Goal: Task Accomplishment & Management: Use online tool/utility

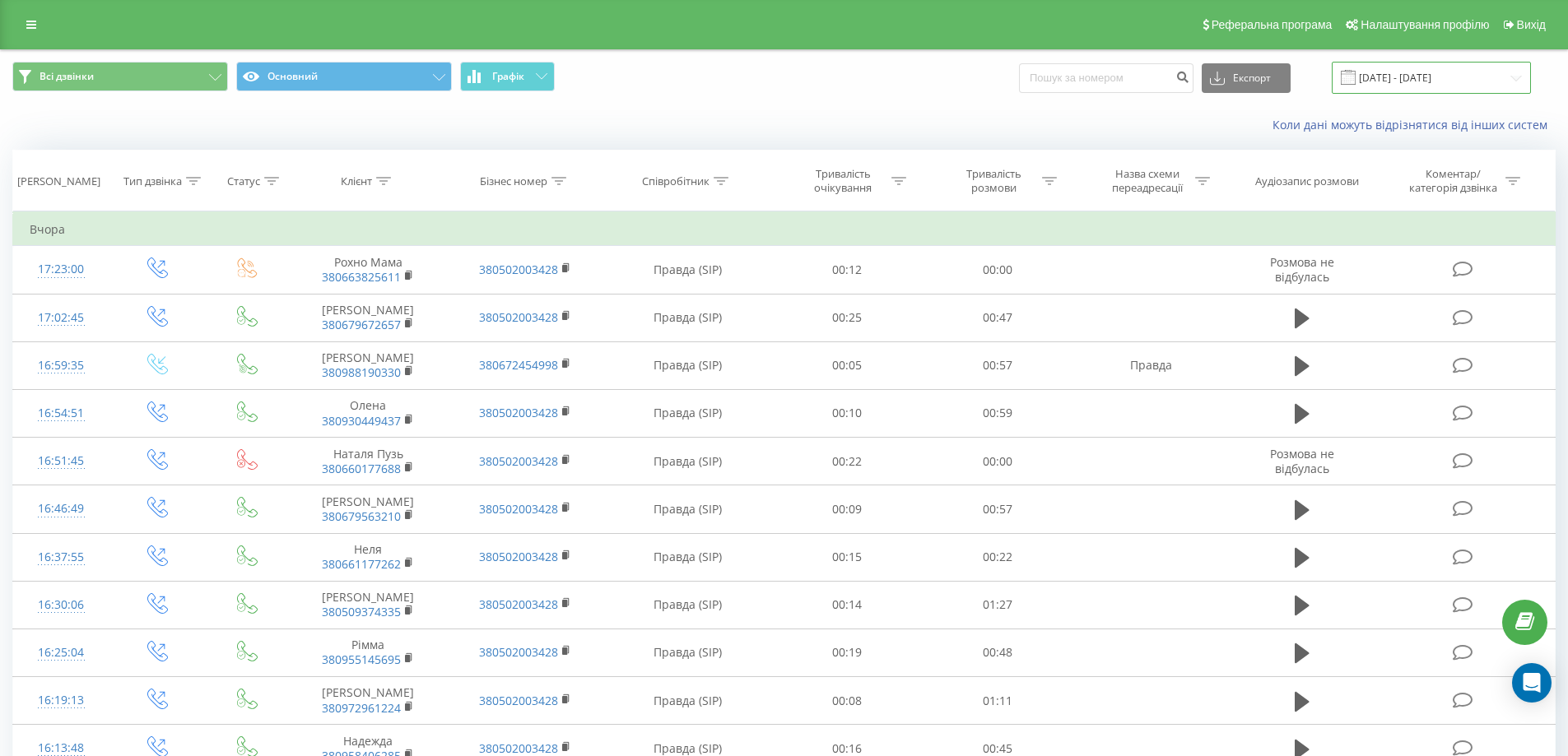
click at [1381, 76] on input "20.08.2025 - 20.08.2025" at bounding box center [1430, 78] width 199 height 32
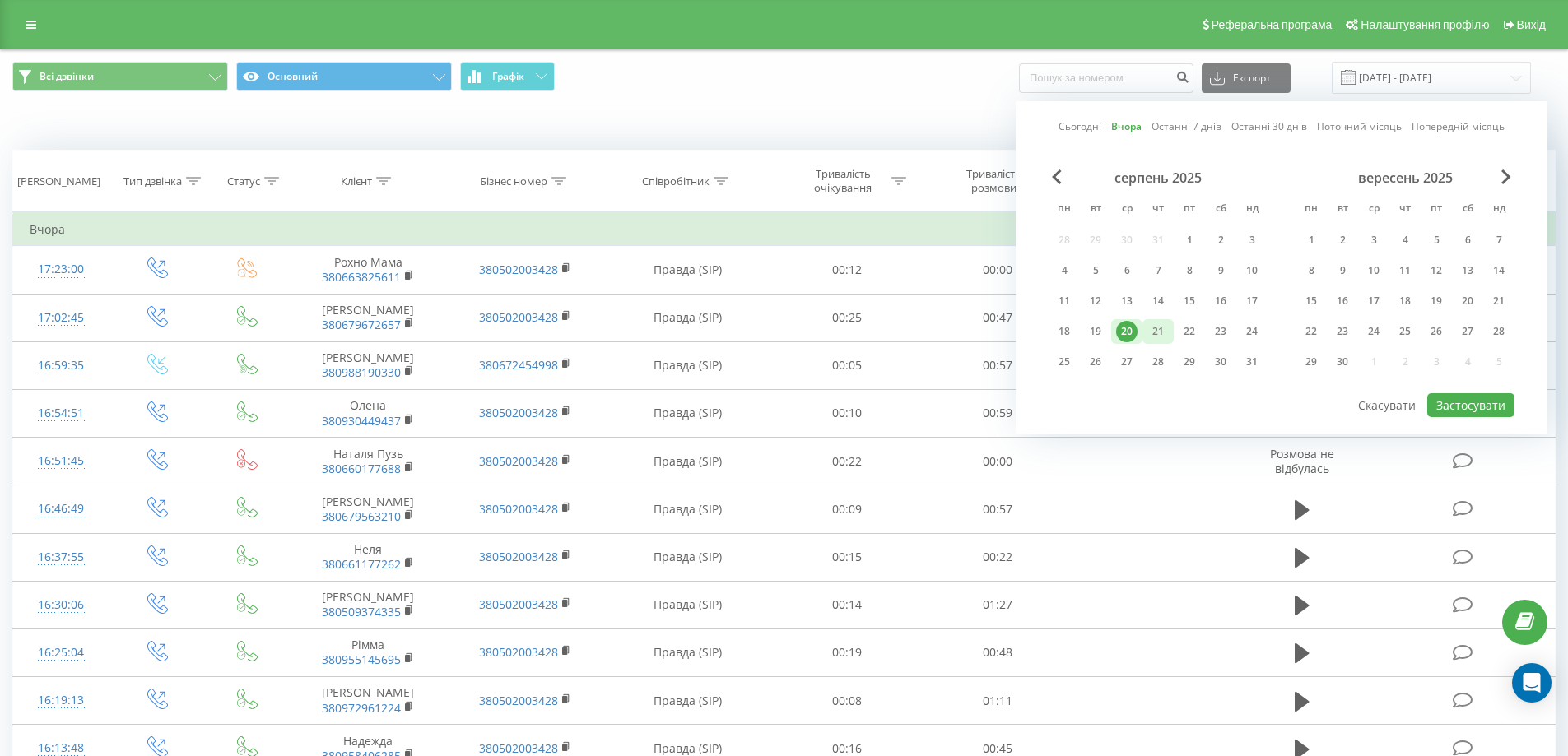
click at [1165, 332] on div "21" at bounding box center [1158, 332] width 22 height 22
click at [1076, 339] on div "18" at bounding box center [1064, 331] width 31 height 25
click at [1478, 403] on button "Застосувати" at bounding box center [1471, 405] width 87 height 24
type input "18.08.2025 - 21.08.2025"
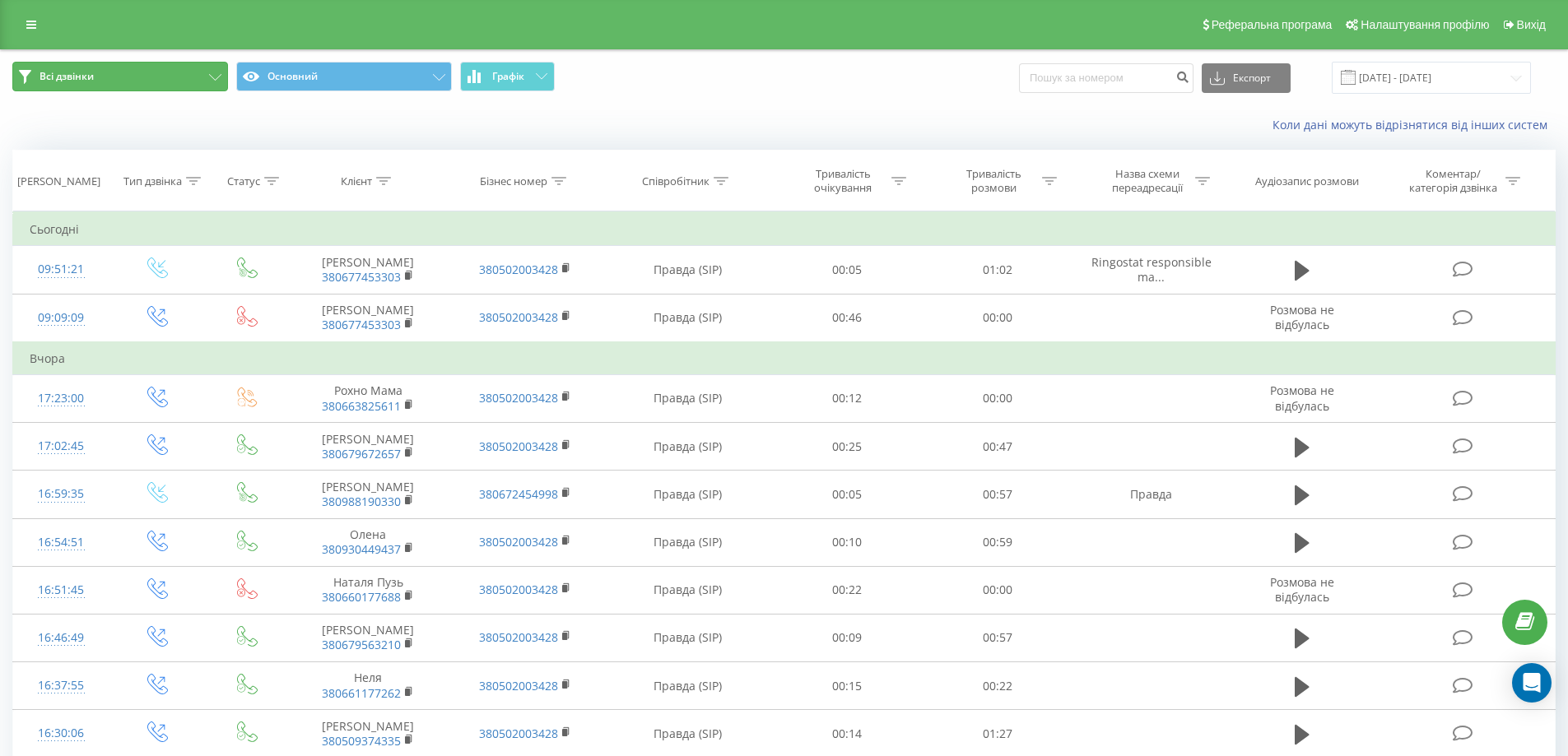
click at [210, 74] on icon at bounding box center [215, 77] width 13 height 7
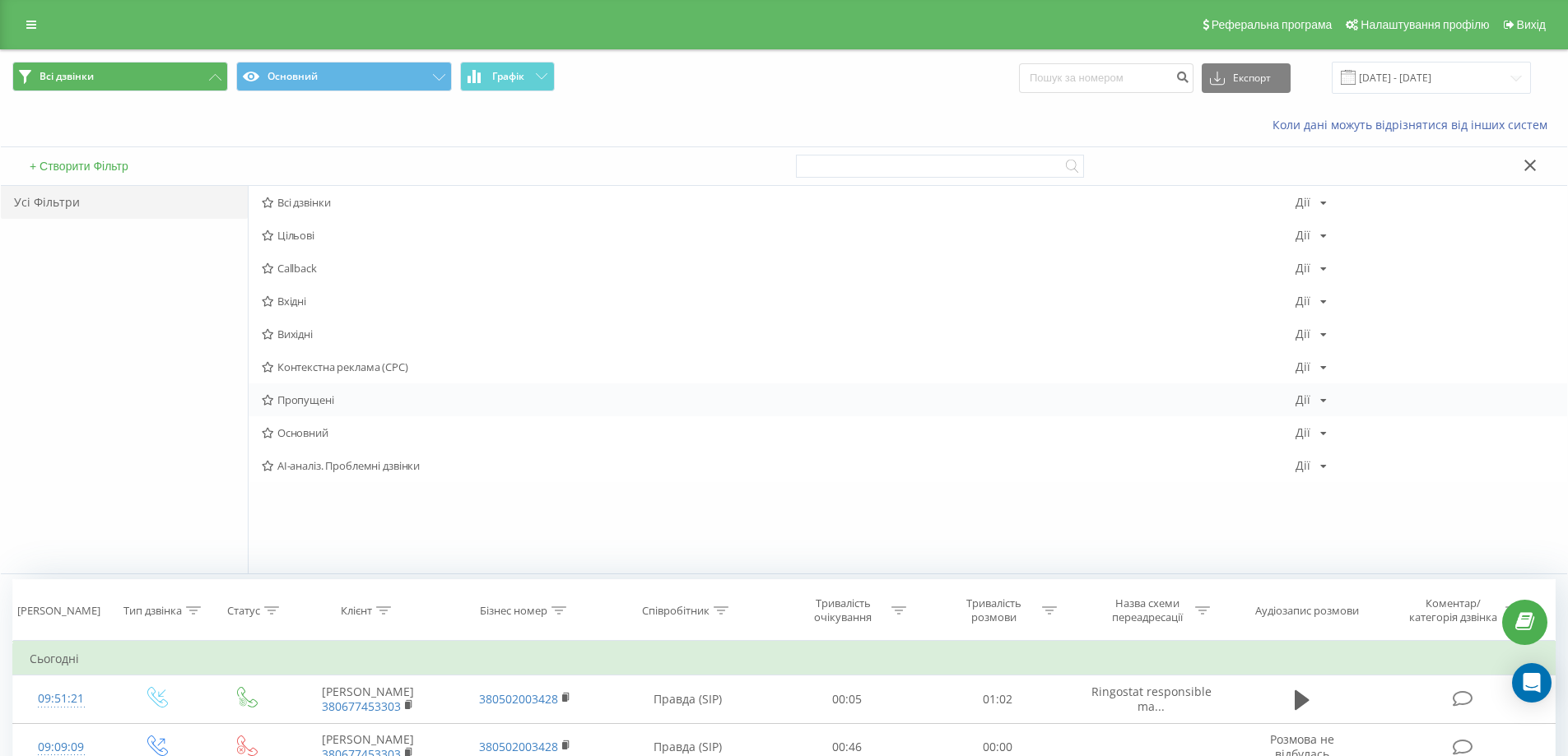
click at [298, 403] on span "Пропущені" at bounding box center [778, 400] width 1034 height 12
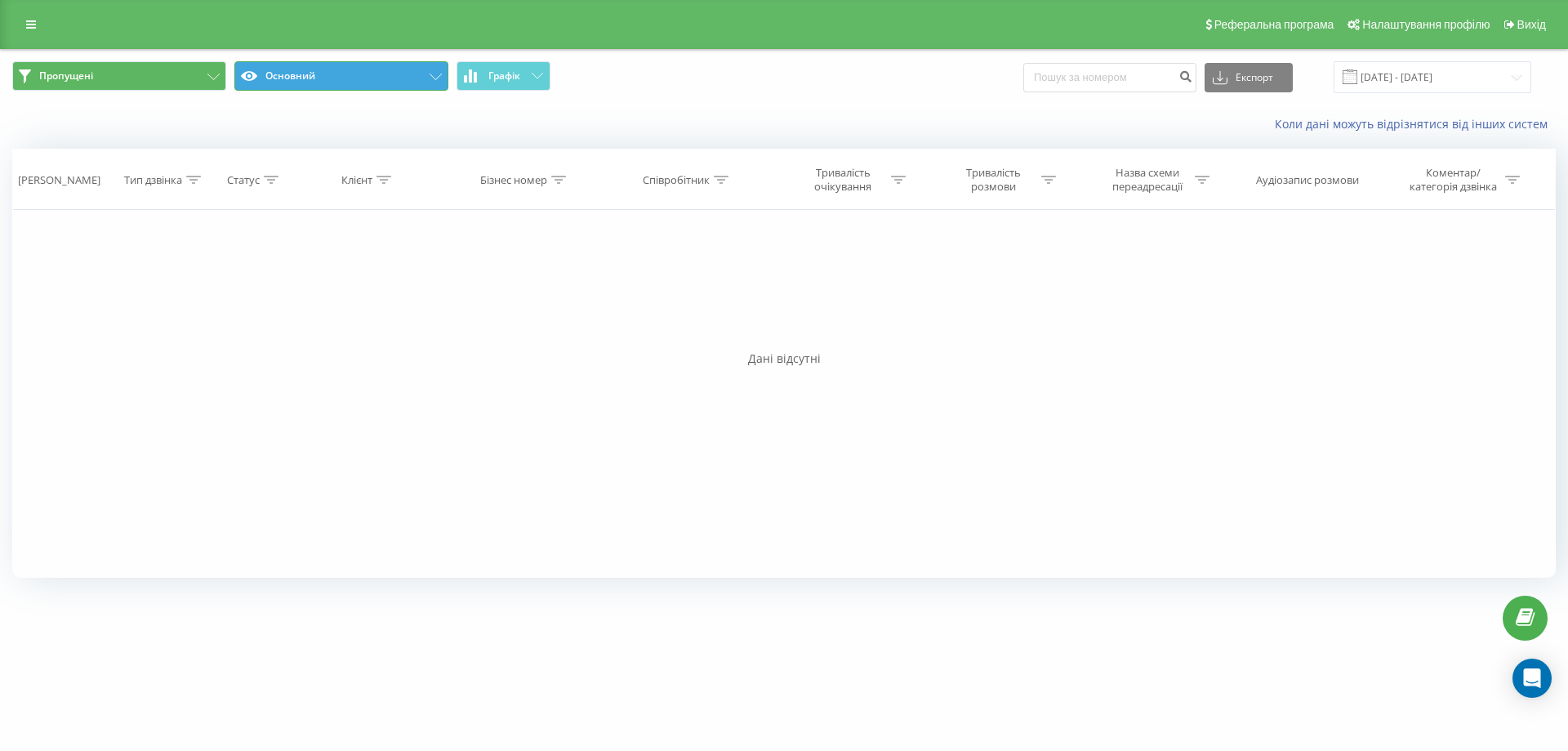
click at [390, 68] on button "Основний" at bounding box center [340, 76] width 214 height 29
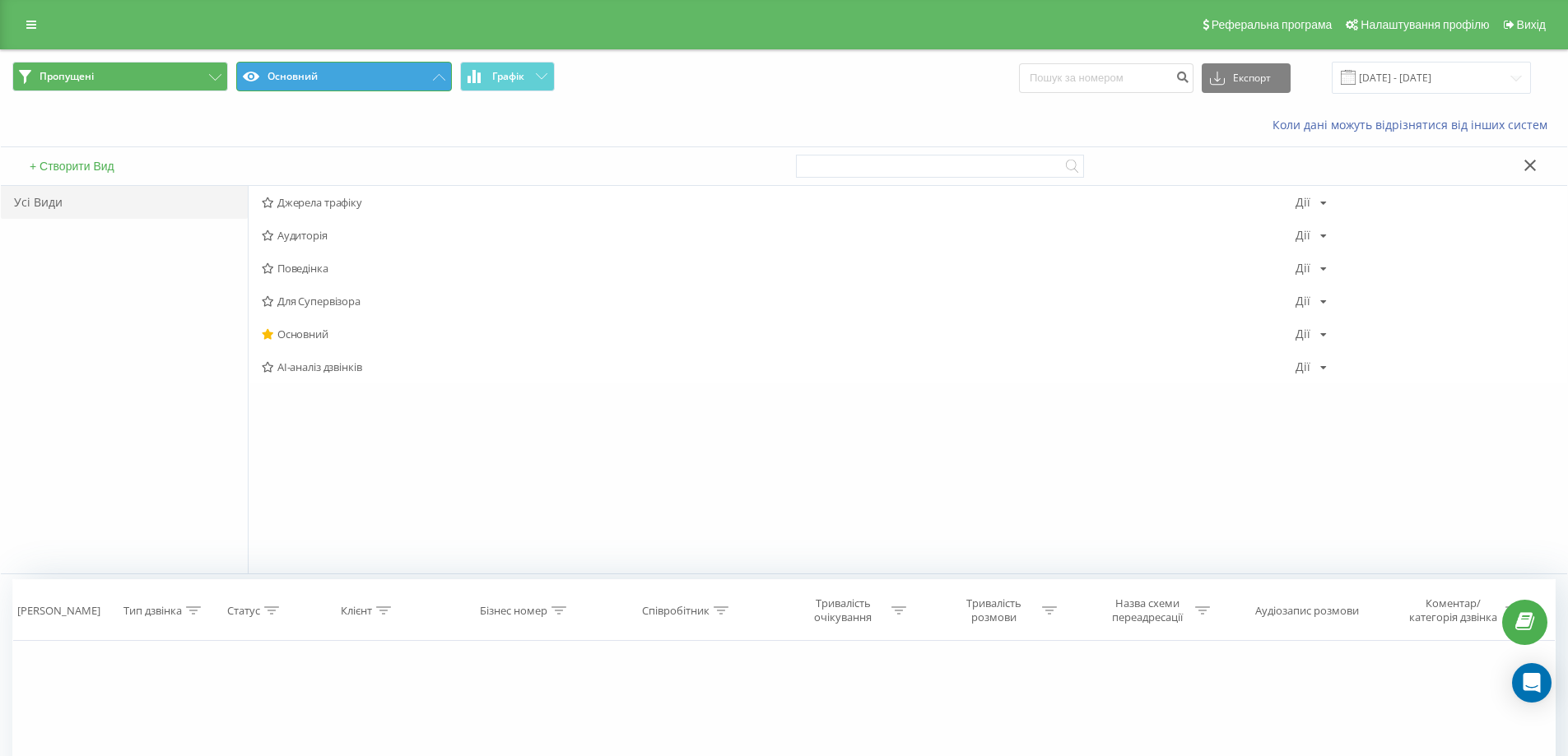
click at [393, 69] on button "Основний" at bounding box center [343, 77] width 215 height 29
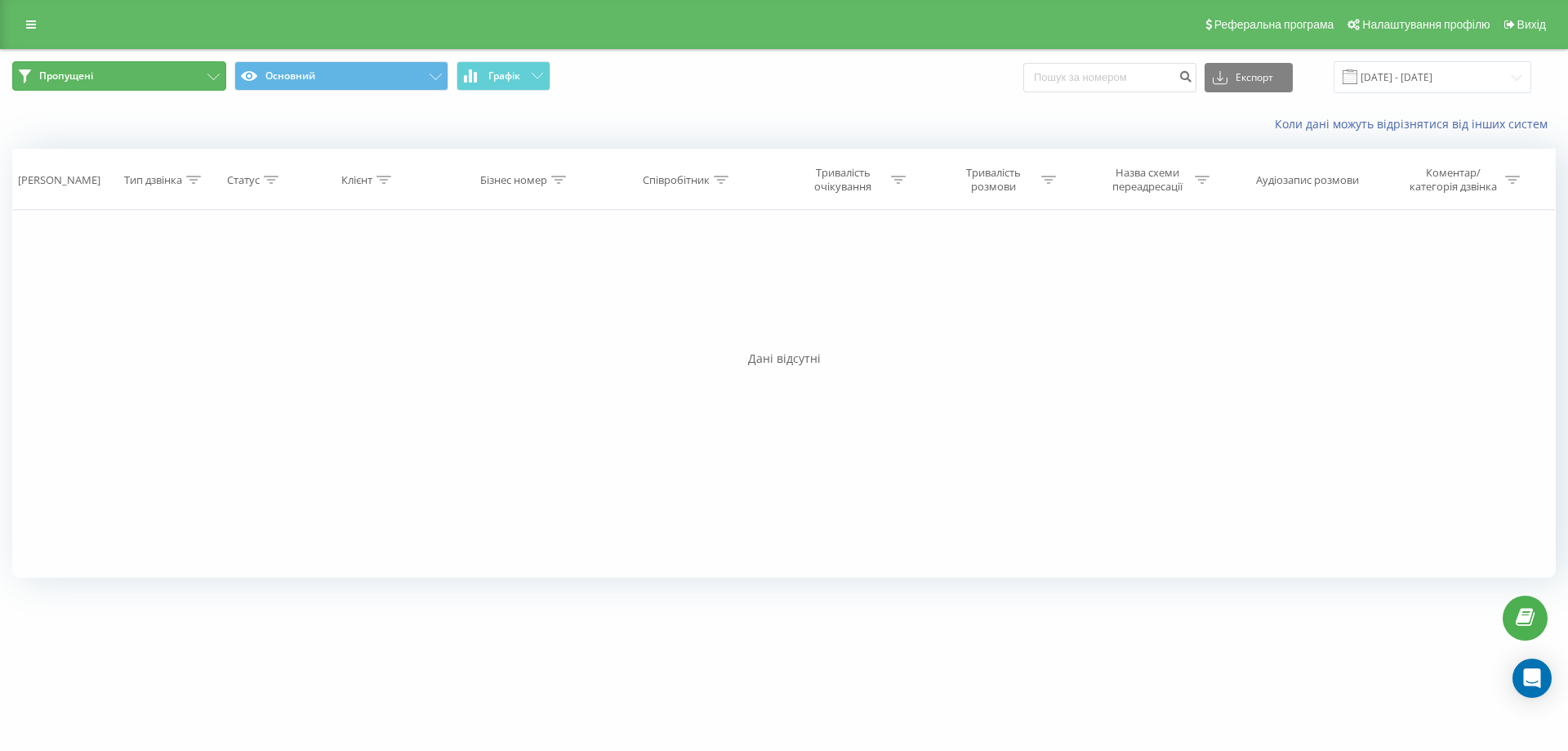
click at [216, 82] on button "Пропущені" at bounding box center [119, 76] width 214 height 29
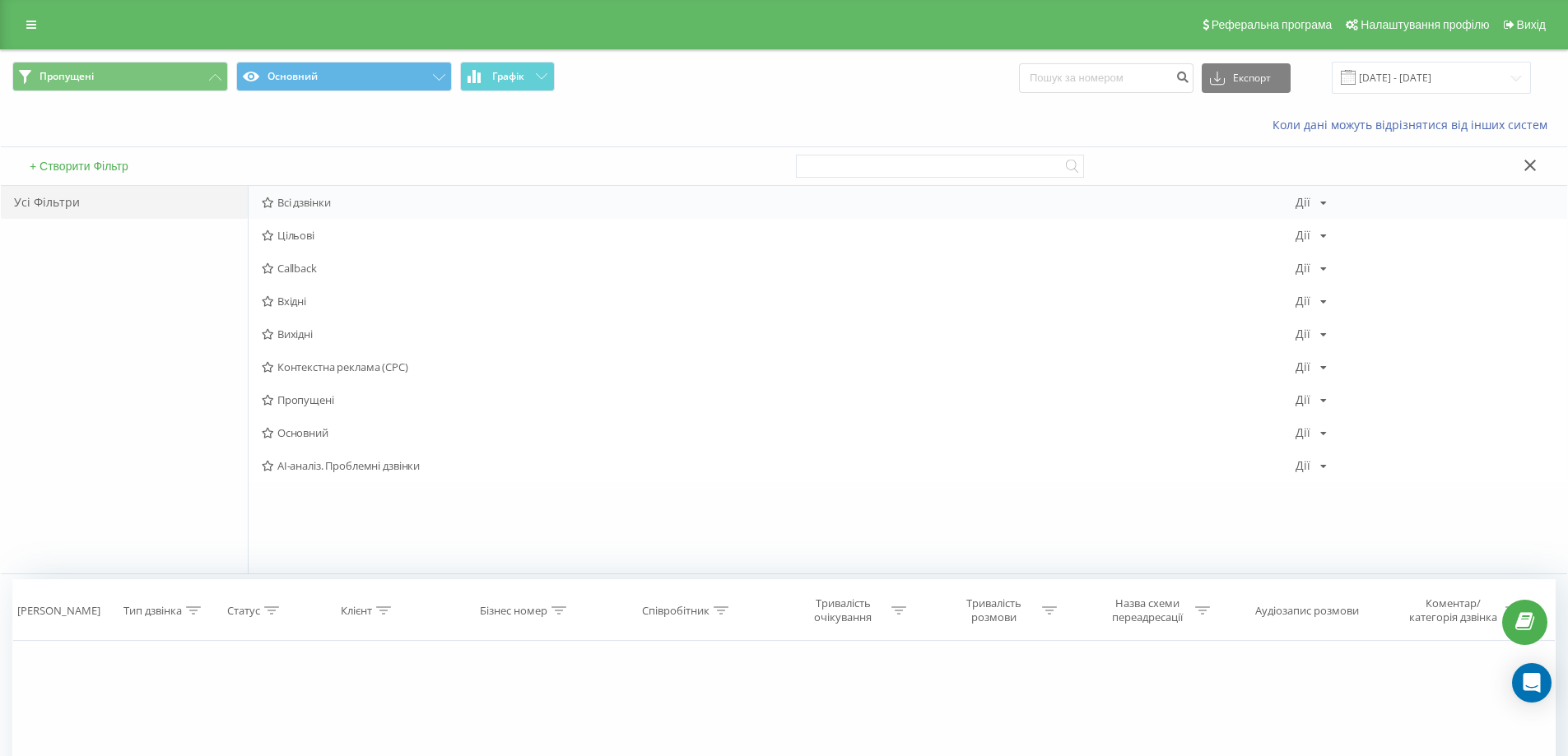
click at [301, 205] on span "Всі дзвінки" at bounding box center [778, 202] width 1034 height 12
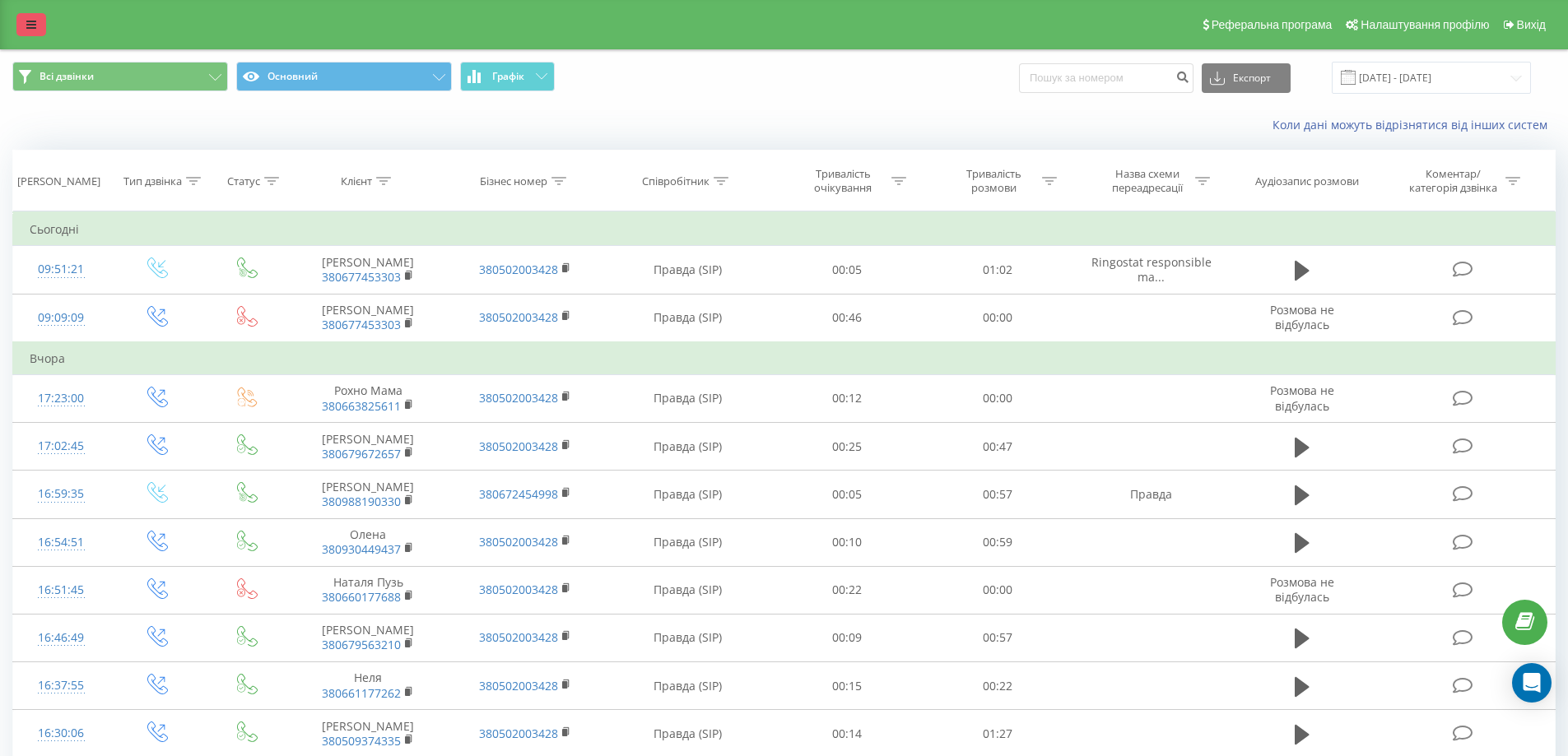
click at [32, 26] on icon at bounding box center [31, 25] width 10 height 12
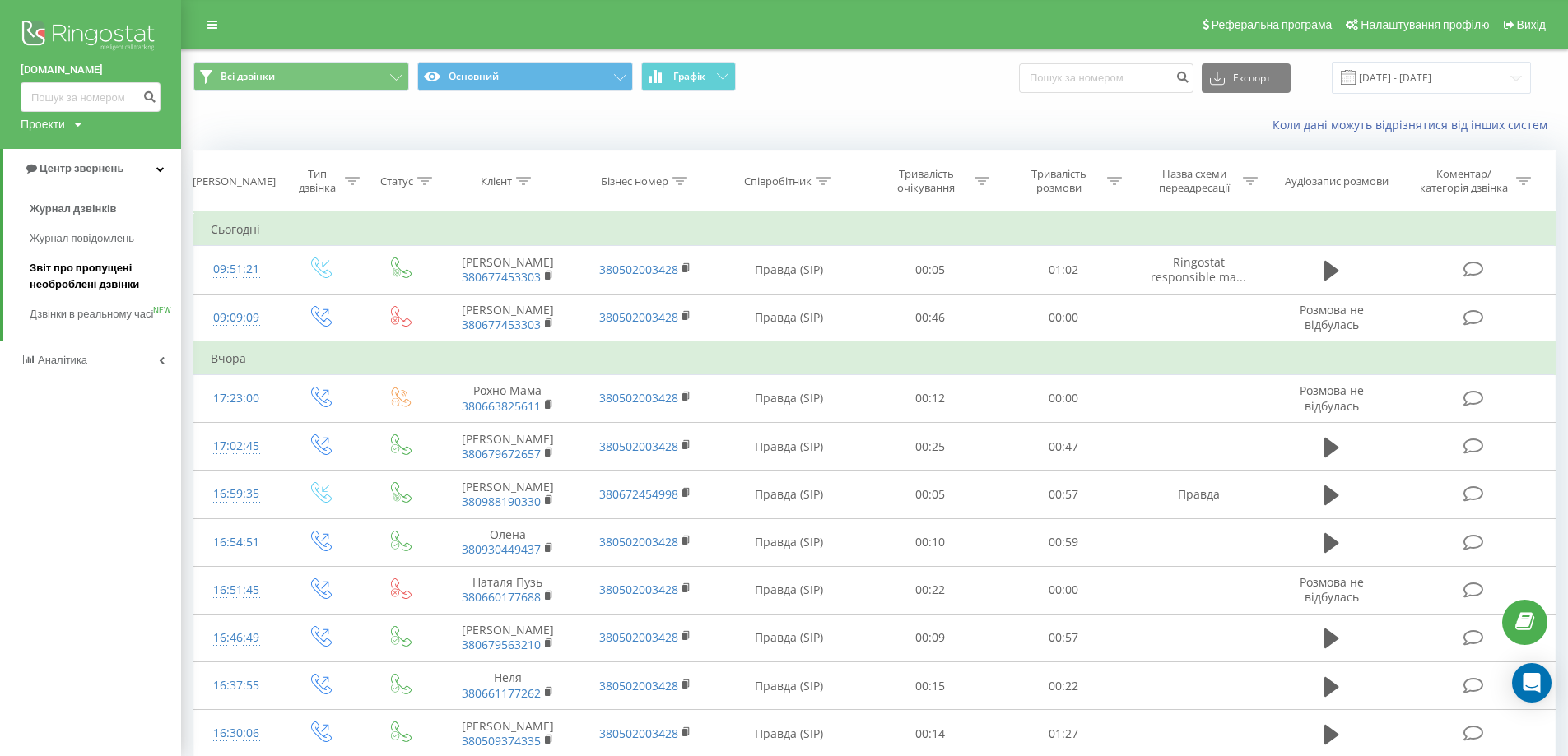
click at [91, 283] on span "Звіт про пропущені необроблені дзвінки" at bounding box center [101, 277] width 143 height 33
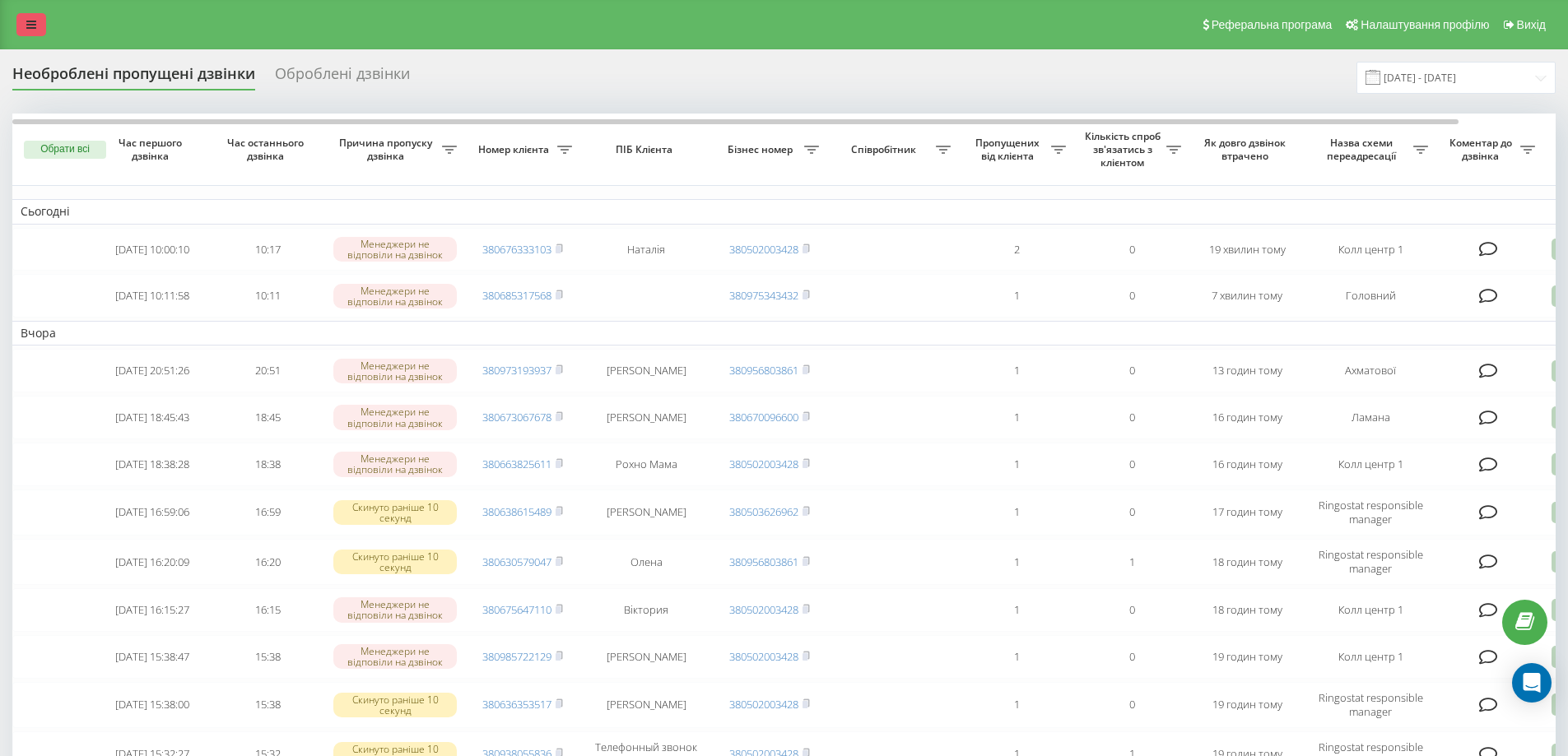
click at [34, 33] on link at bounding box center [31, 24] width 29 height 23
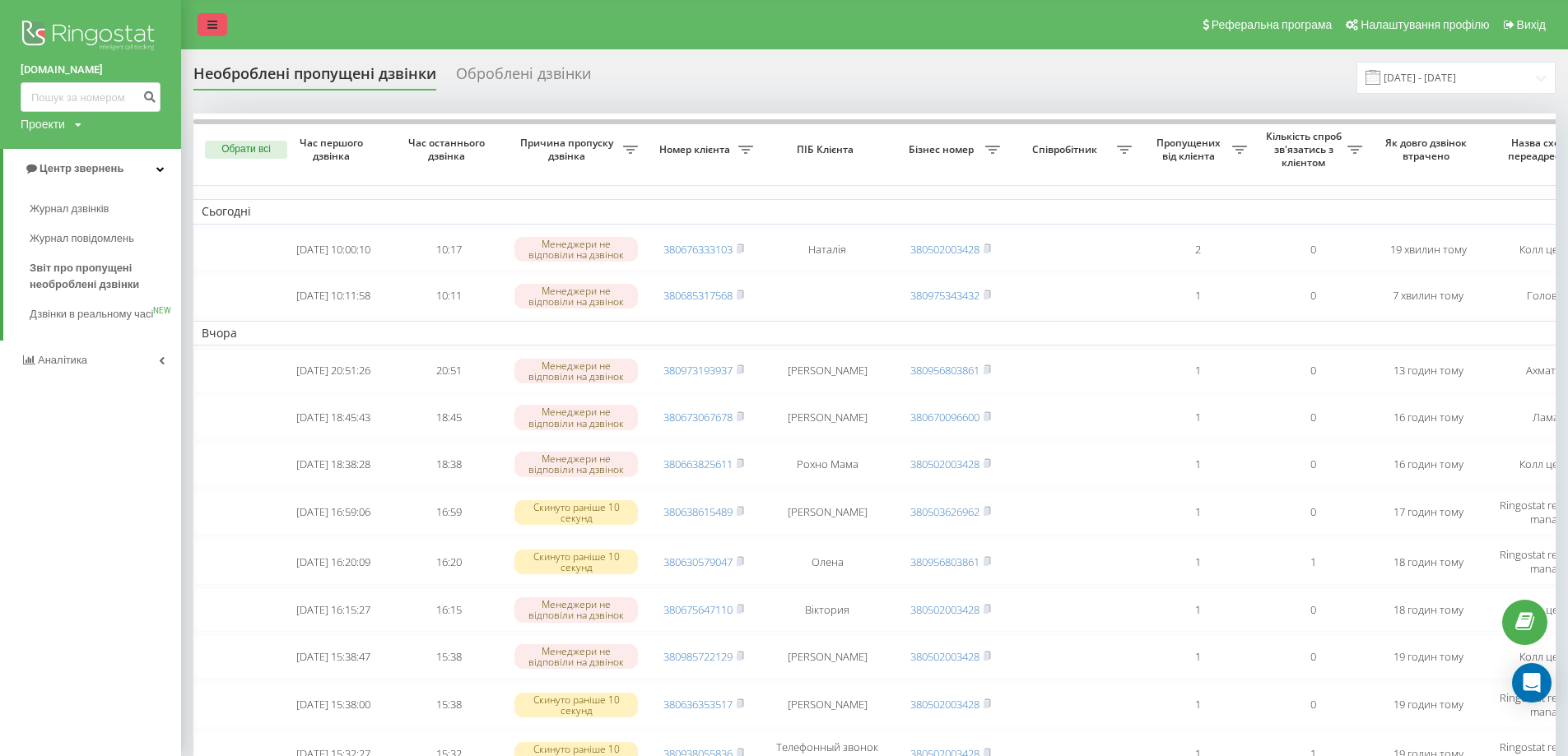
click at [221, 21] on link at bounding box center [212, 24] width 29 height 23
